Goal: Task Accomplishment & Management: Manage account settings

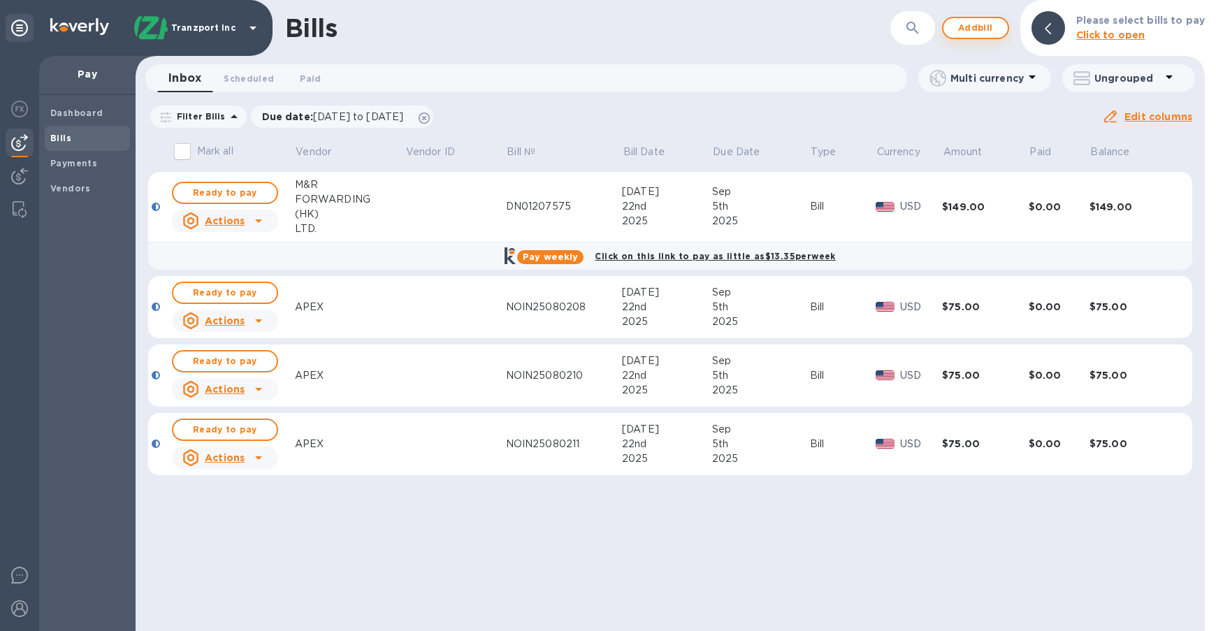
click at [993, 28] on span "Add bill" at bounding box center [975, 28] width 42 height 17
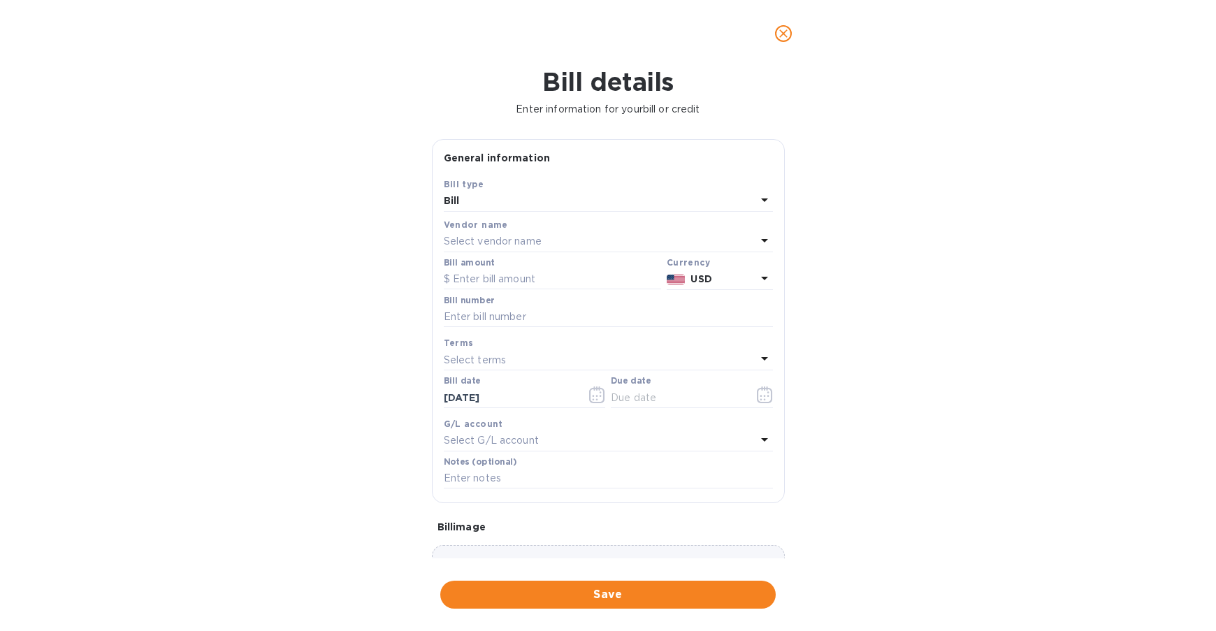
click at [557, 237] on div "Select vendor name" at bounding box center [600, 242] width 312 height 20
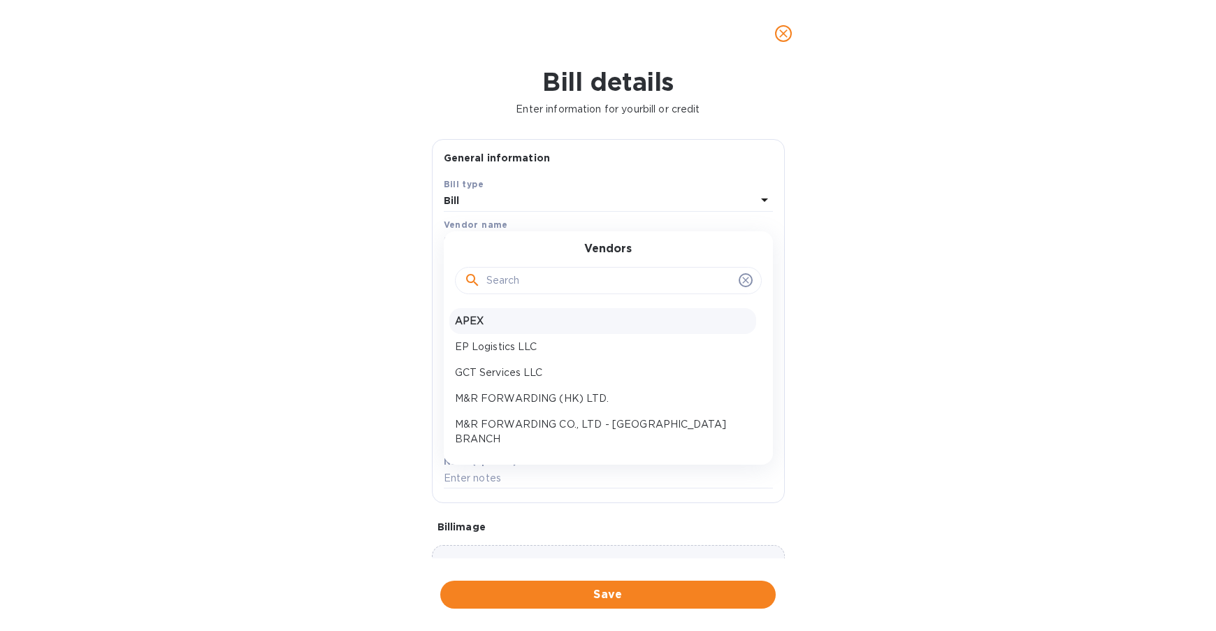
click at [538, 321] on p "APEX" at bounding box center [603, 321] width 296 height 15
type input "[DATE]"
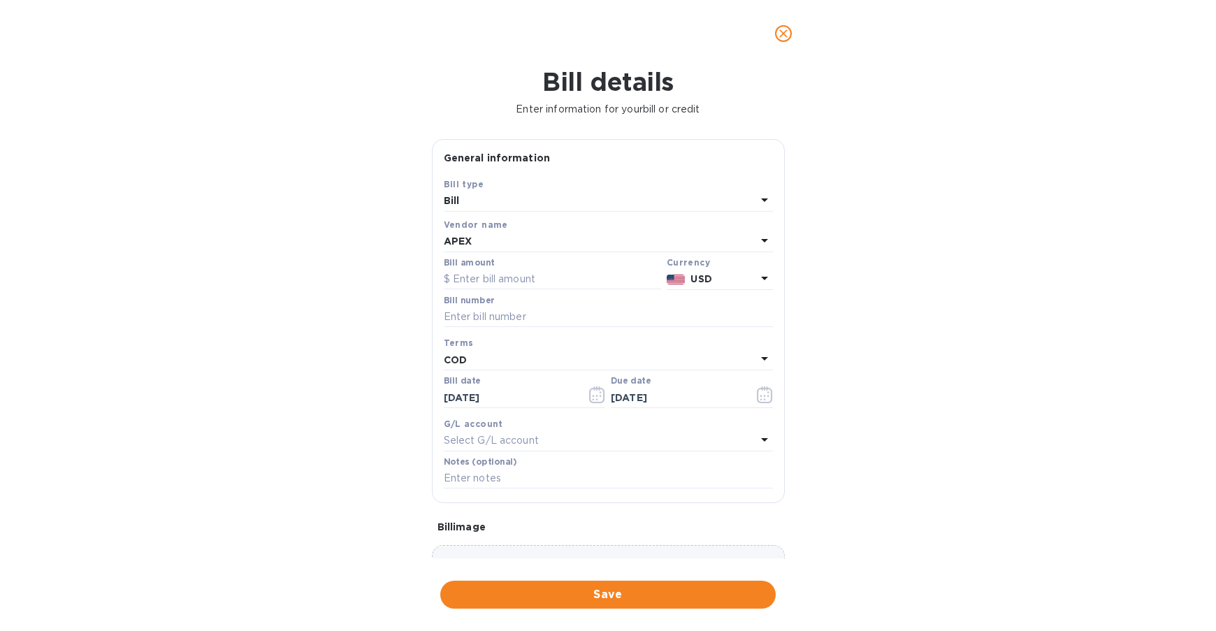
click at [489, 241] on div "APEX" at bounding box center [600, 242] width 312 height 20
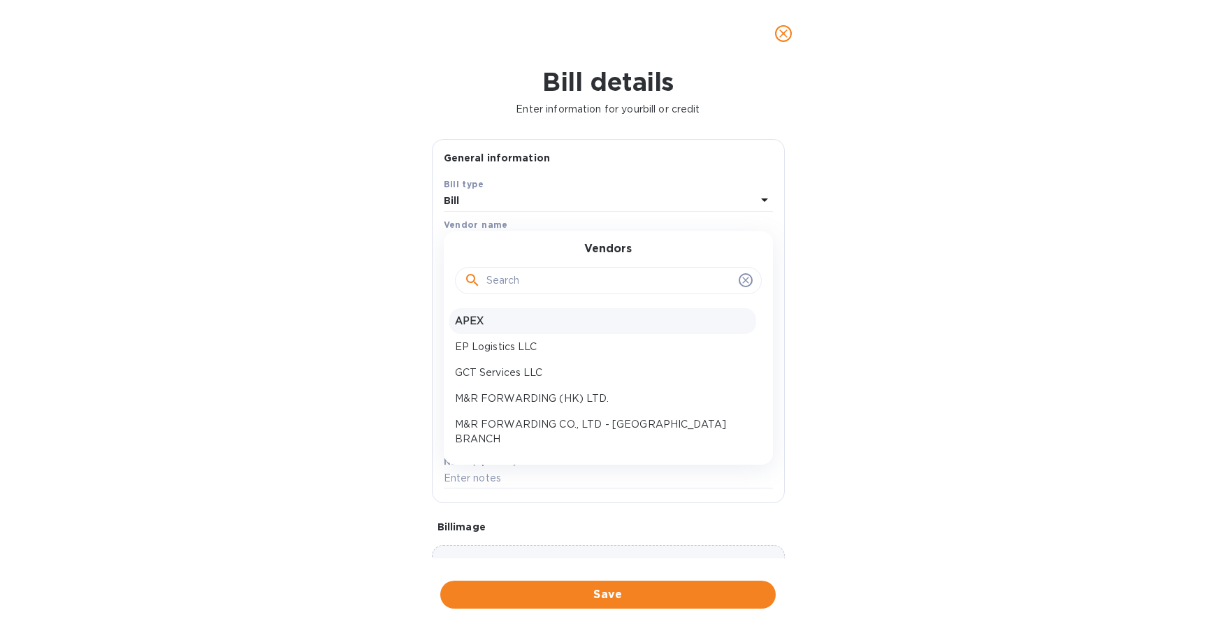
scroll to position [139, 0]
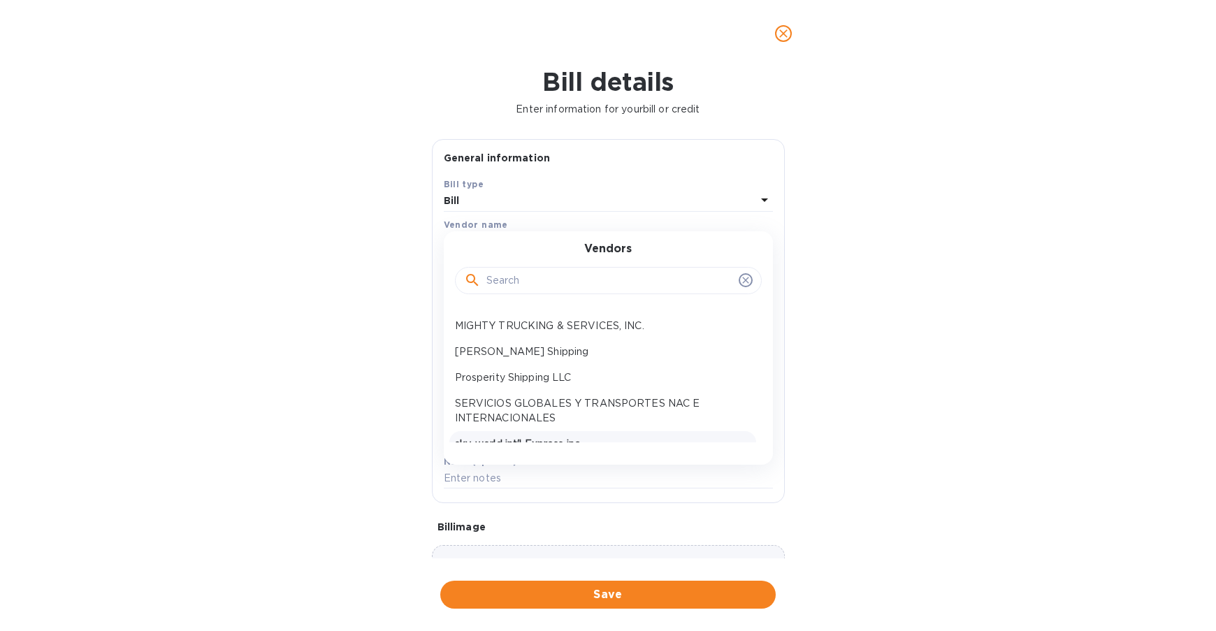
click at [565, 437] on p "sky-world int'l Express inc" at bounding box center [603, 444] width 296 height 15
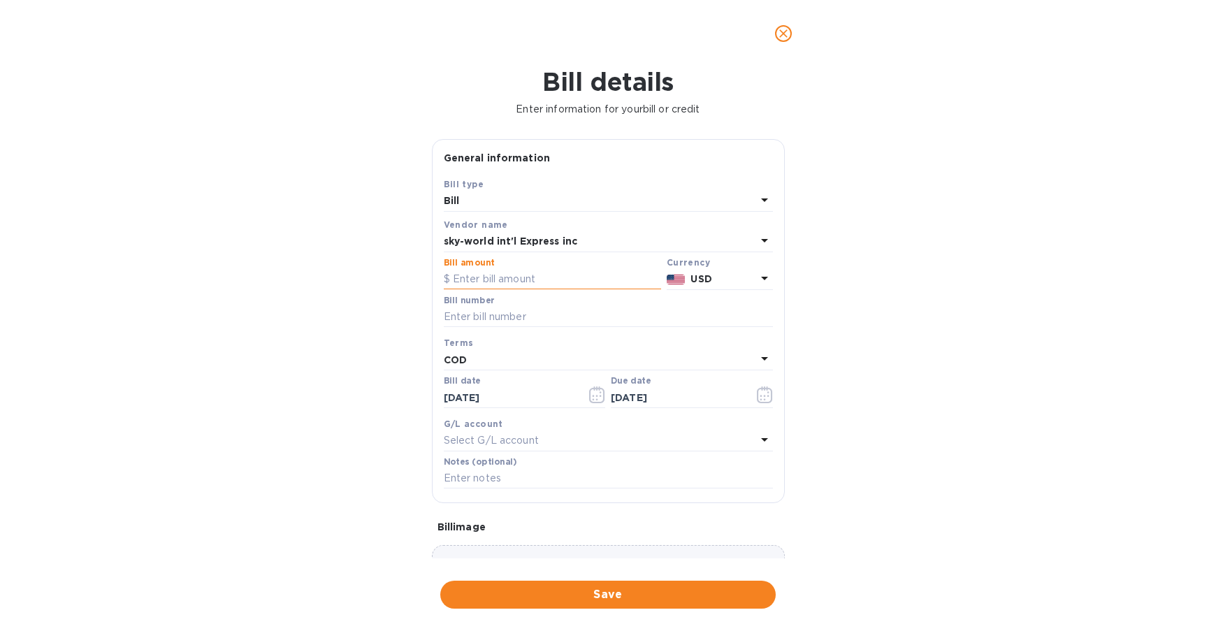
click at [500, 275] on input "text" at bounding box center [552, 279] width 217 height 21
click at [488, 277] on input "text" at bounding box center [552, 279] width 217 height 21
type input "185"
click at [616, 316] on input "text" at bounding box center [608, 317] width 329 height 21
drag, startPoint x: 510, startPoint y: 319, endPoint x: 436, endPoint y: 313, distance: 74.3
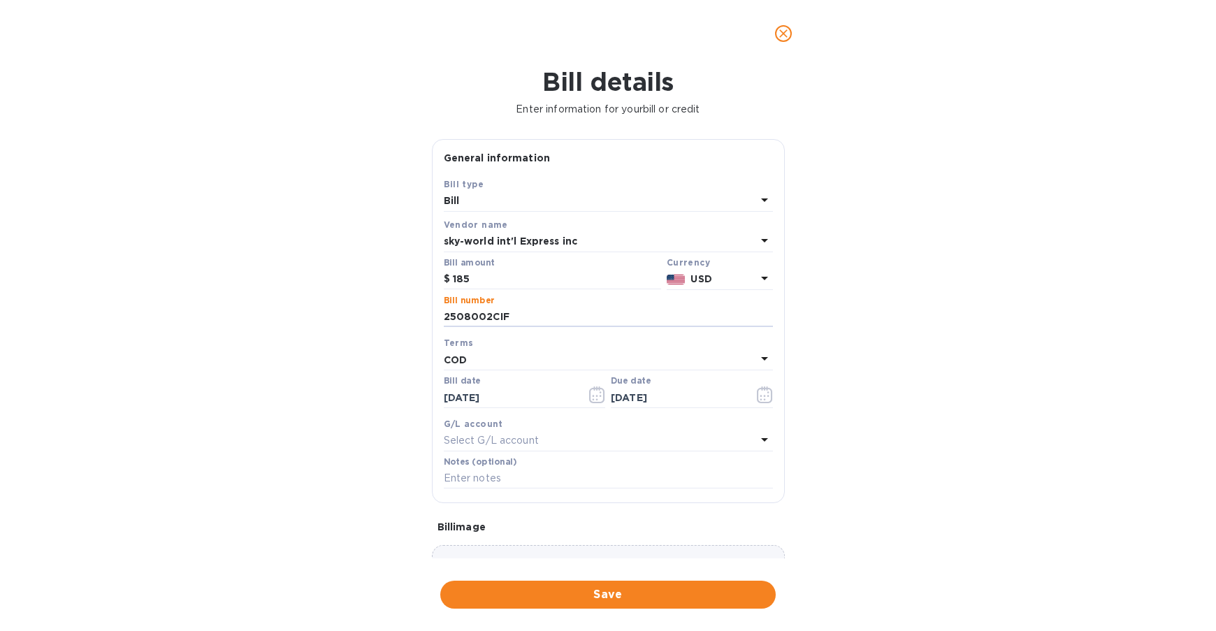
click at [436, 313] on div "Save Bill type Bill Vendor name sky-world int'l Express inc Bill amount $ 185 C…" at bounding box center [607, 340] width 351 height 326
type input "2508002CIF"
click at [1168, 385] on div "Bill details Enter information for your bill or credit General information Save…" at bounding box center [608, 349] width 1216 height 564
click at [536, 488] on input "text" at bounding box center [608, 478] width 329 height 21
click at [535, 487] on input "text" at bounding box center [608, 478] width 329 height 21
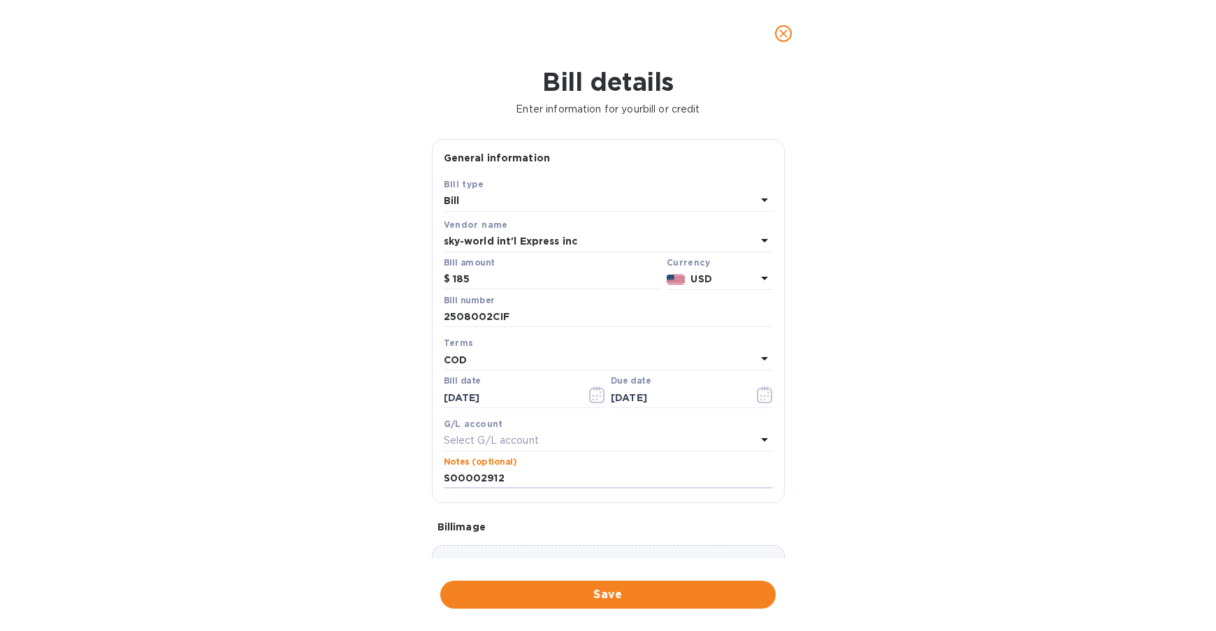
type input "S00002912"
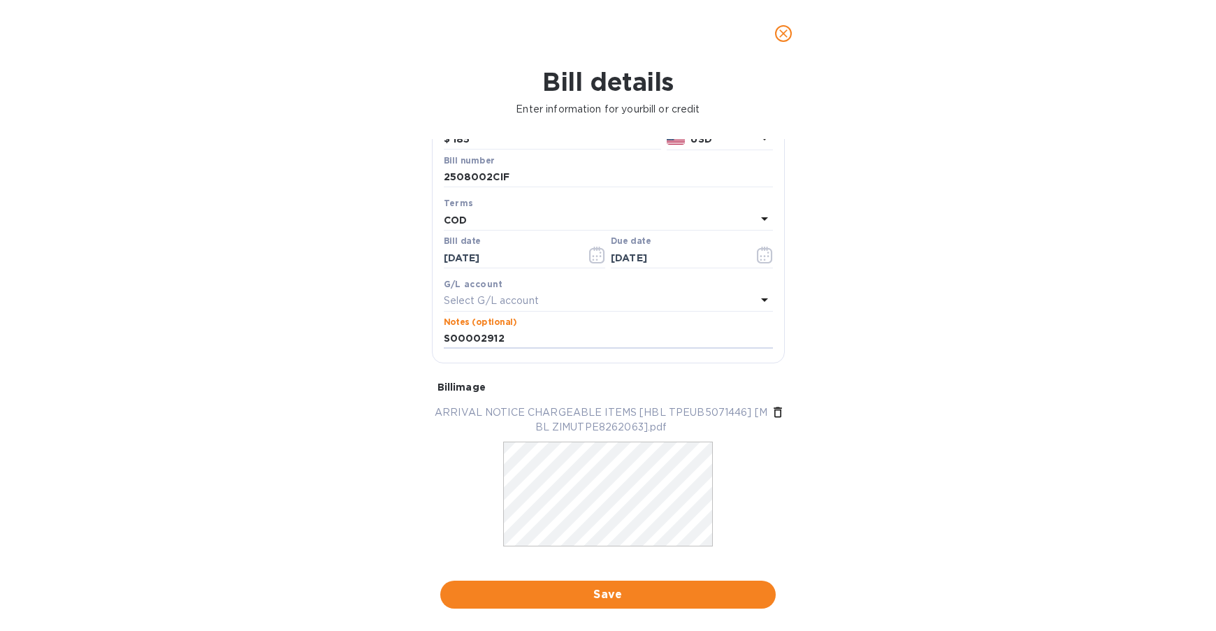
scroll to position [161, 0]
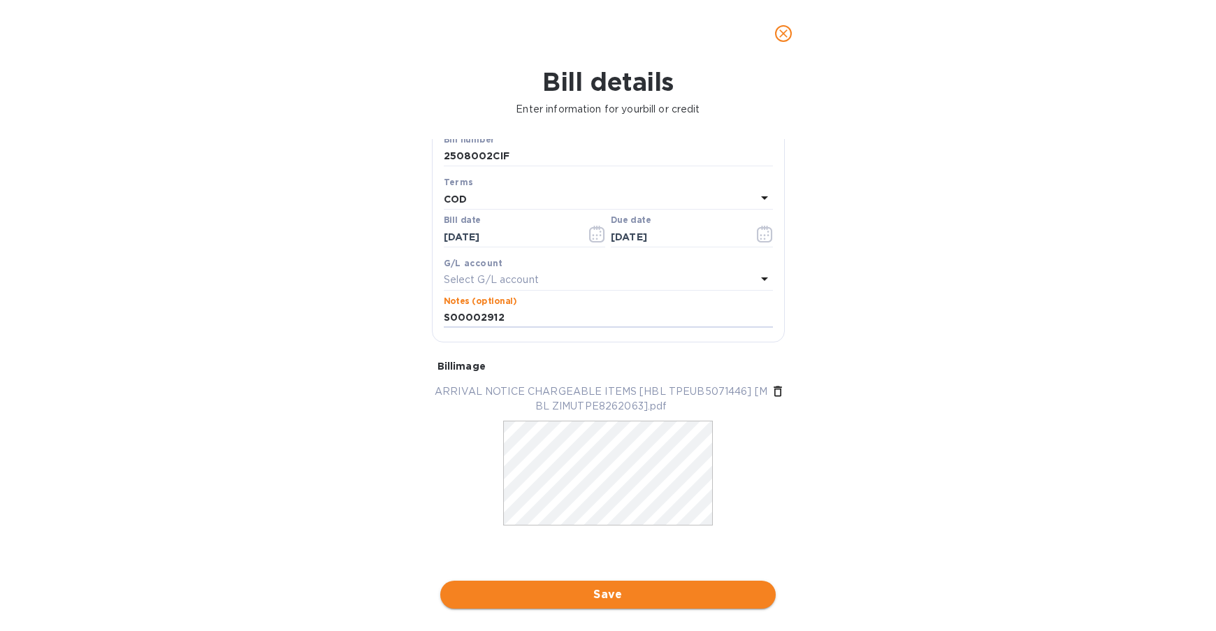
click at [567, 591] on span "Save" at bounding box center [607, 594] width 313 height 17
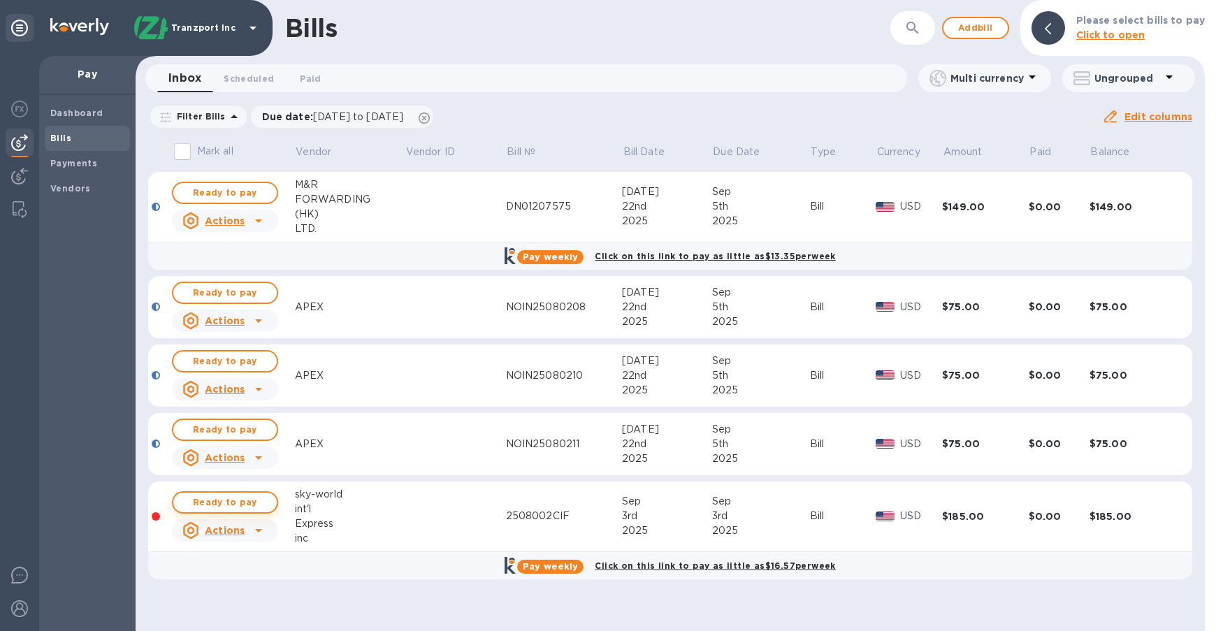
click at [218, 494] on span "Ready to pay" at bounding box center [224, 502] width 81 height 17
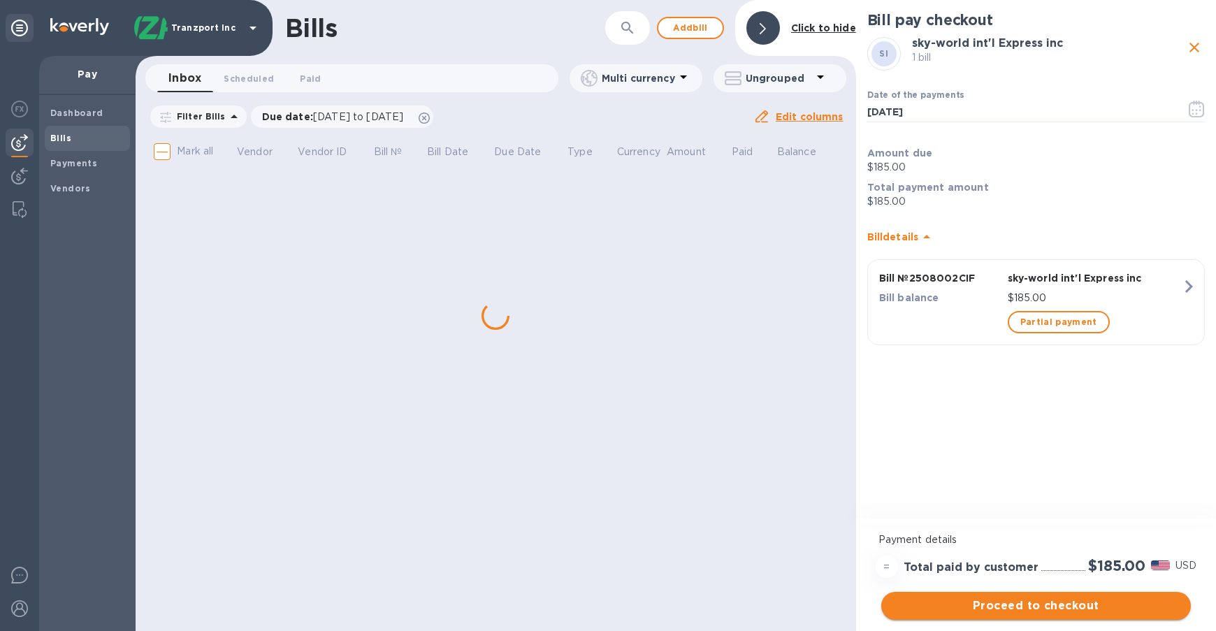
click at [1082, 602] on span "Proceed to checkout" at bounding box center [1035, 605] width 287 height 17
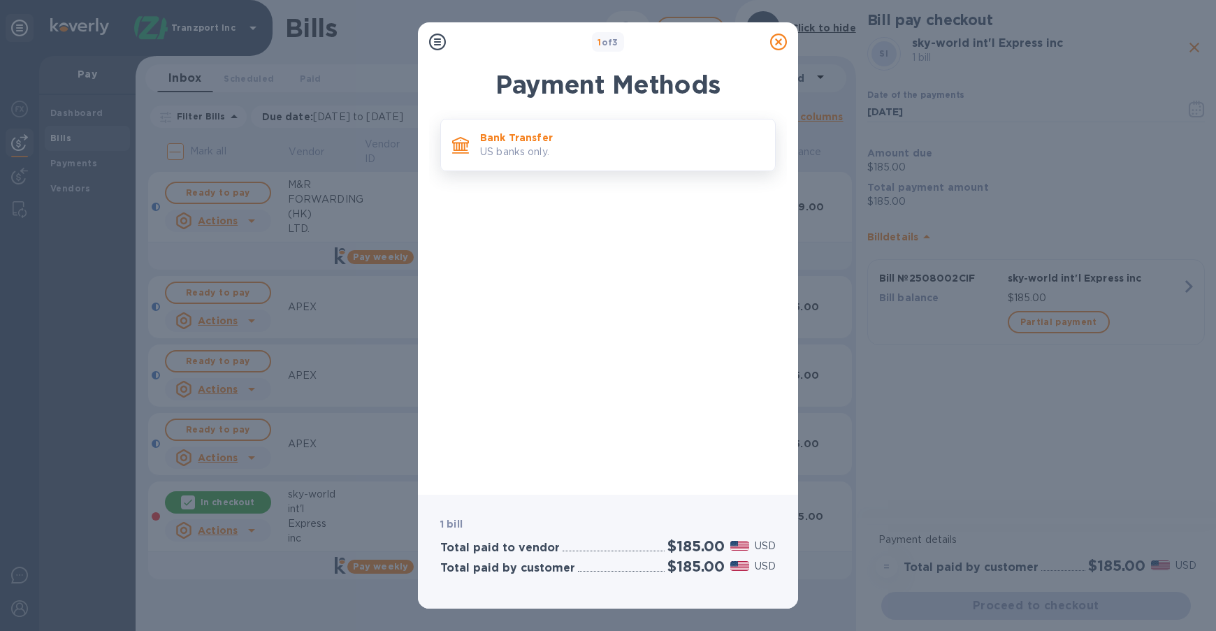
click at [670, 157] on p "US banks only." at bounding box center [622, 152] width 284 height 15
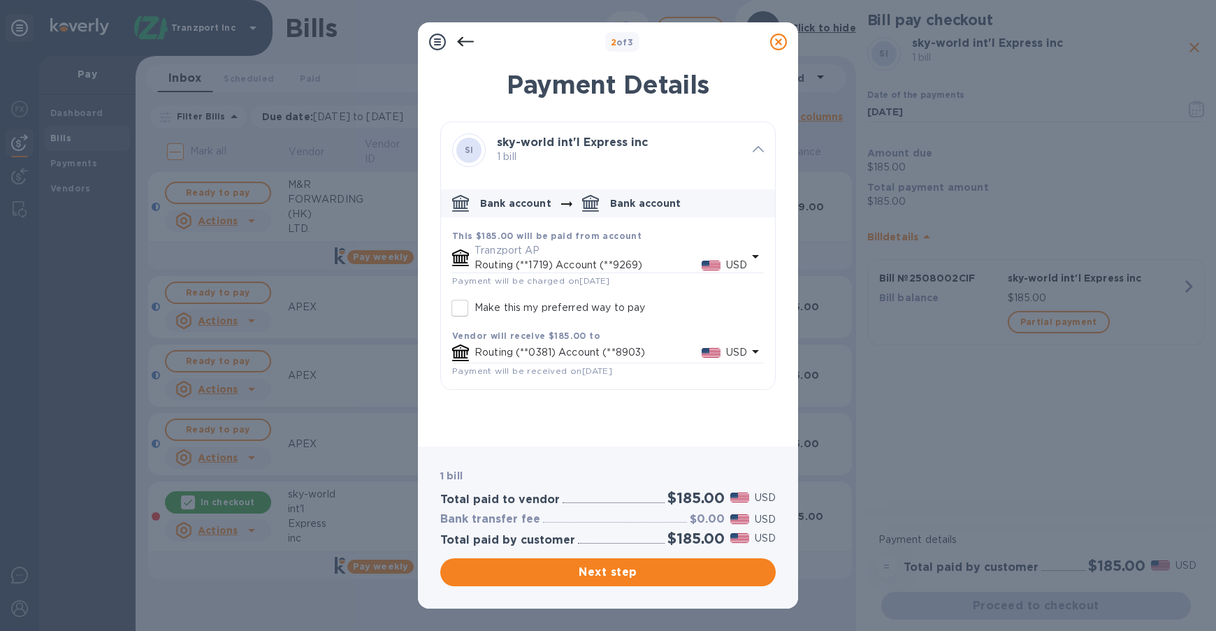
click at [679, 588] on div "Next step" at bounding box center [607, 572] width 341 height 34
click at [676, 574] on span "Next step" at bounding box center [607, 572] width 313 height 17
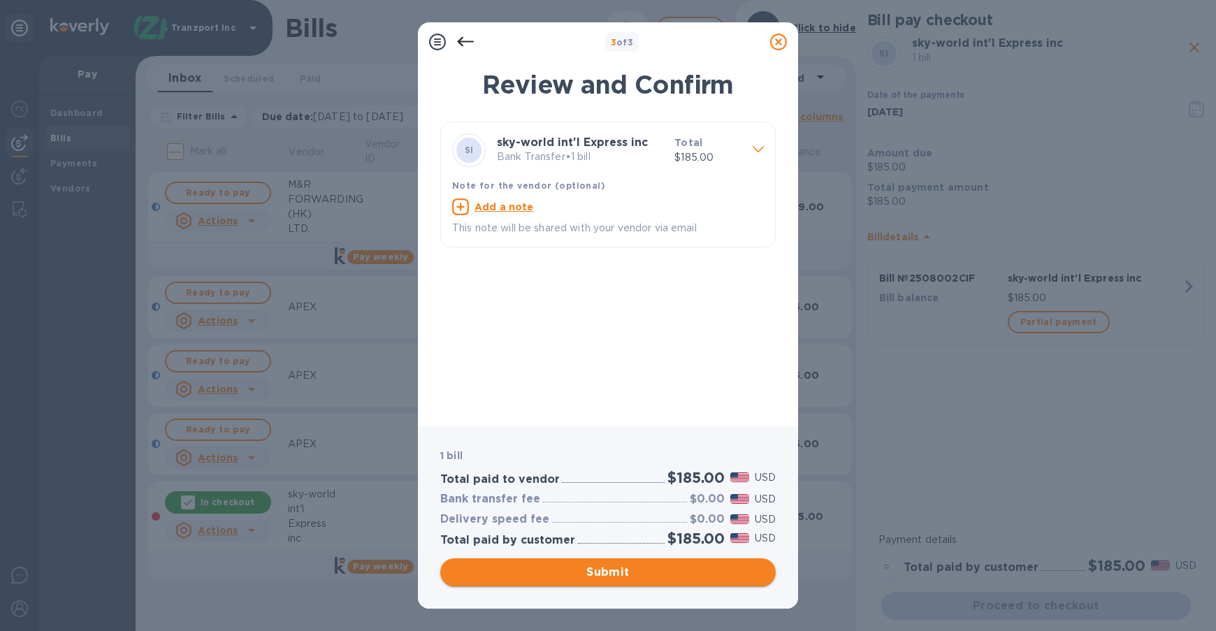
click at [676, 574] on span "Submit" at bounding box center [607, 572] width 313 height 17
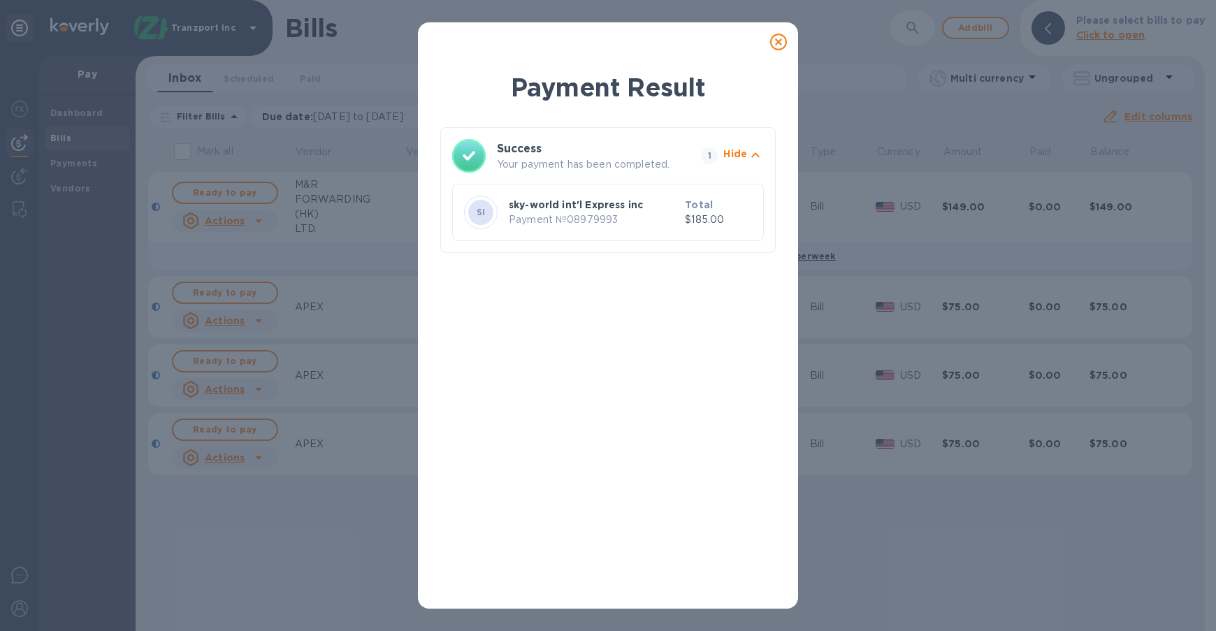
click at [781, 44] on icon at bounding box center [778, 42] width 17 height 17
